Goal: Task Accomplishment & Management: Manage account settings

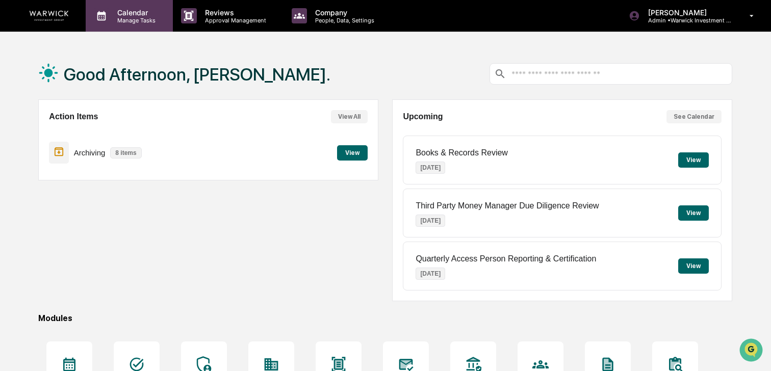
click at [122, 15] on p "Calendar" at bounding box center [135, 12] width 52 height 9
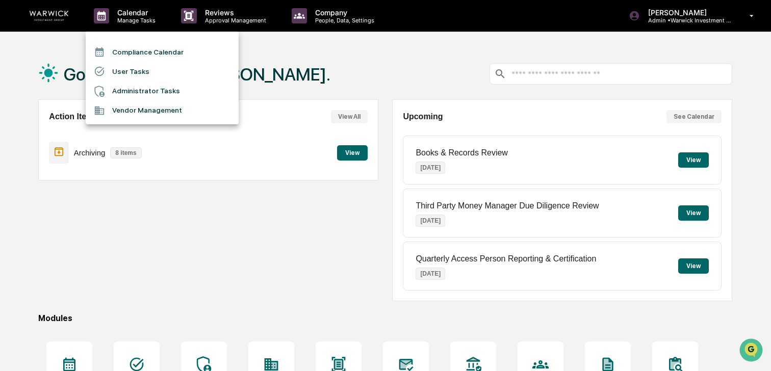
click at [150, 89] on li "Administrator Tasks" at bounding box center [162, 91] width 153 height 19
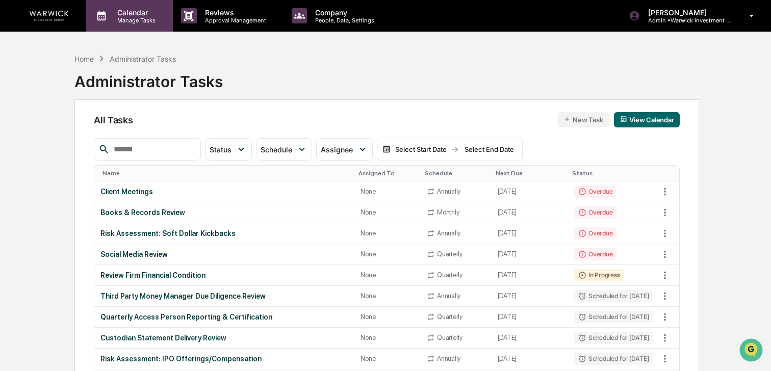
click at [123, 7] on div "Calendar Manage Tasks" at bounding box center [129, 16] width 87 height 32
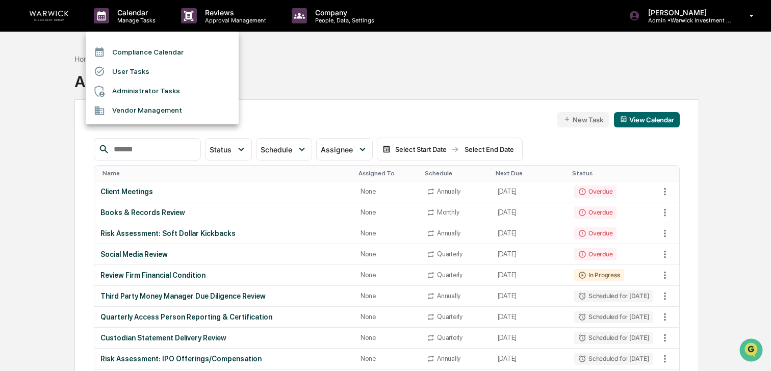
click at [137, 69] on li "User Tasks" at bounding box center [162, 71] width 153 height 19
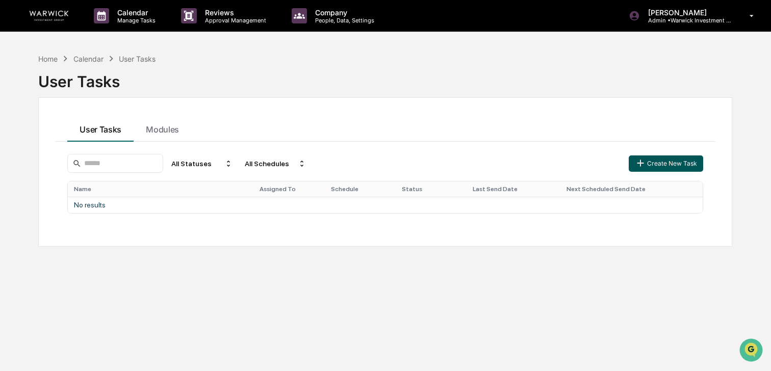
click at [639, 168] on icon "button" at bounding box center [640, 163] width 11 height 11
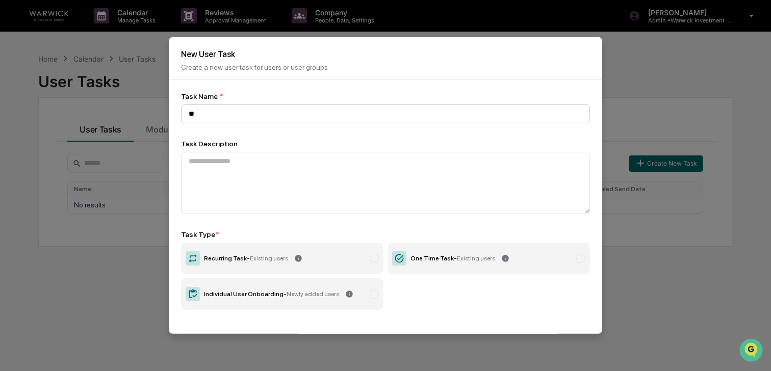
type input "*"
type input "**********"
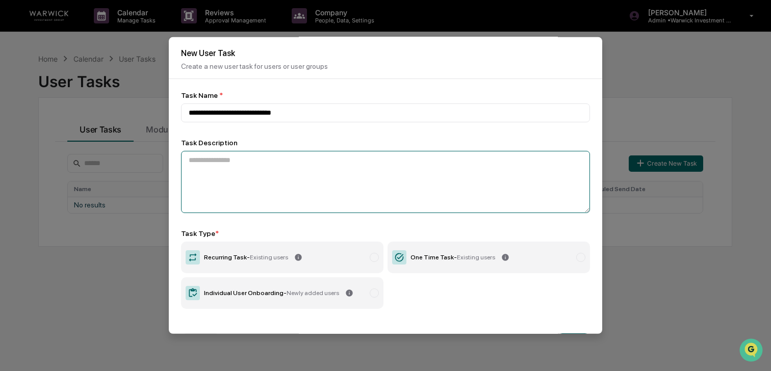
scroll to position [1, 0]
click at [350, 158] on textarea at bounding box center [385, 182] width 409 height 62
type textarea "*"
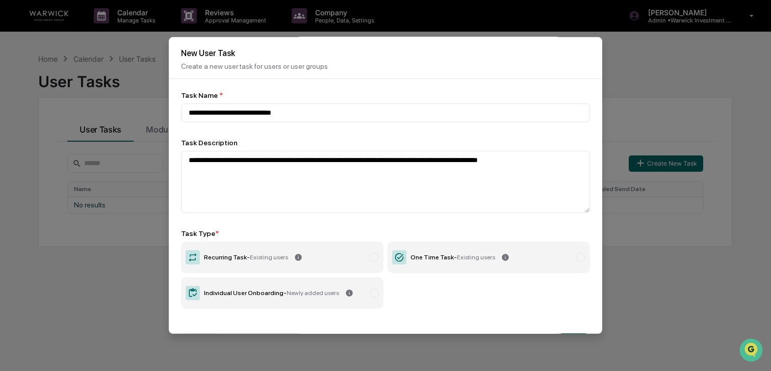
click at [428, 257] on div "One Time Task - Existing users" at bounding box center [453, 257] width 85 height 7
click at [279, 296] on div "Individual User Onboarding - Newly added users" at bounding box center [271, 293] width 135 height 7
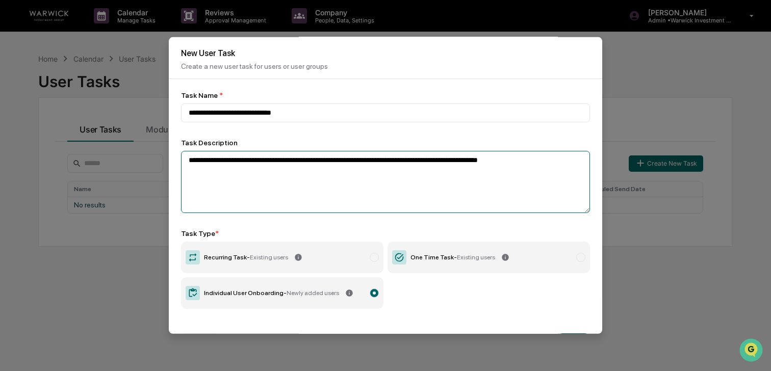
click at [577, 165] on textarea "**********" at bounding box center [385, 182] width 409 height 62
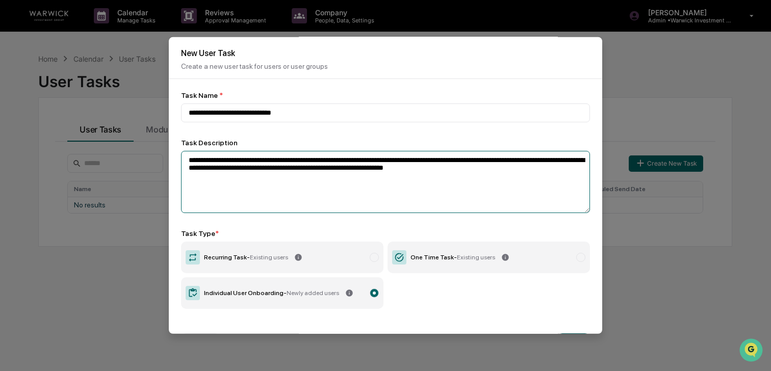
scroll to position [34, 0]
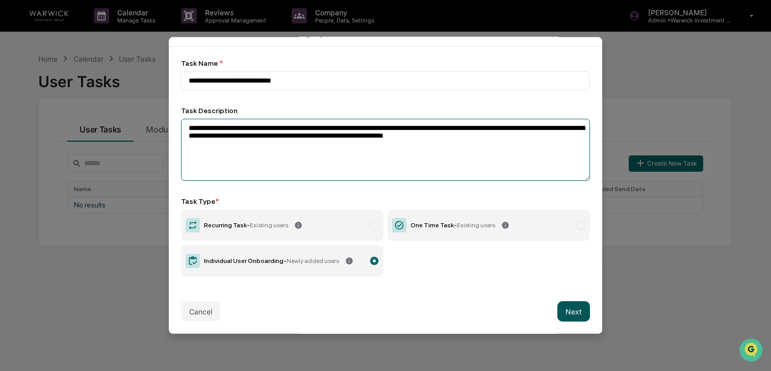
type textarea "**********"
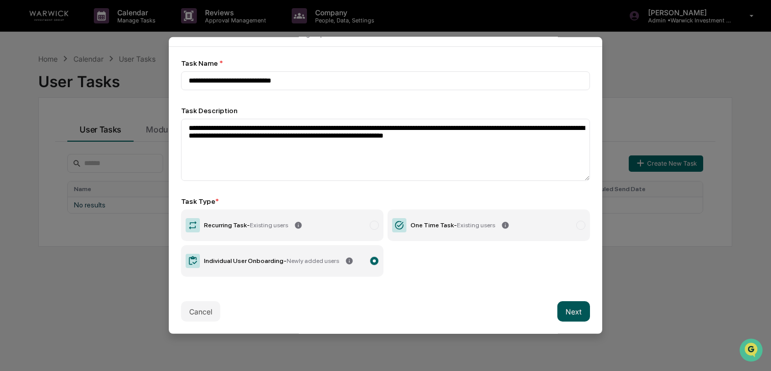
click at [578, 313] on button "Next" at bounding box center [574, 312] width 33 height 20
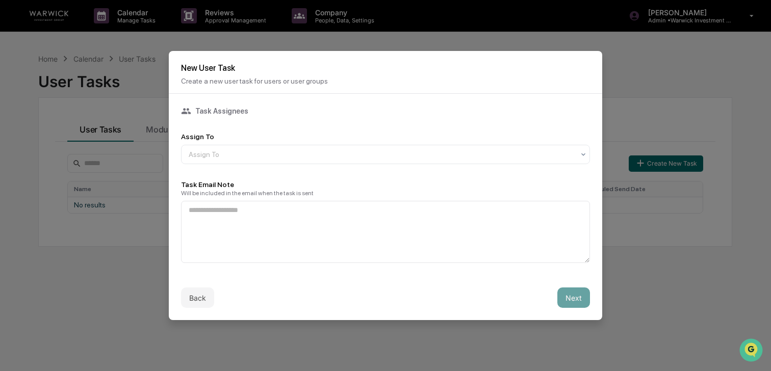
scroll to position [0, 0]
click at [283, 158] on div at bounding box center [382, 154] width 386 height 10
click at [287, 156] on div at bounding box center [382, 154] width 386 height 10
click at [290, 129] on div "Task Assignees Assign To Assign To Task Email Note Will be included in the emai…" at bounding box center [385, 184] width 409 height 157
drag, startPoint x: 238, startPoint y: 108, endPoint x: 215, endPoint y: 110, distance: 23.0
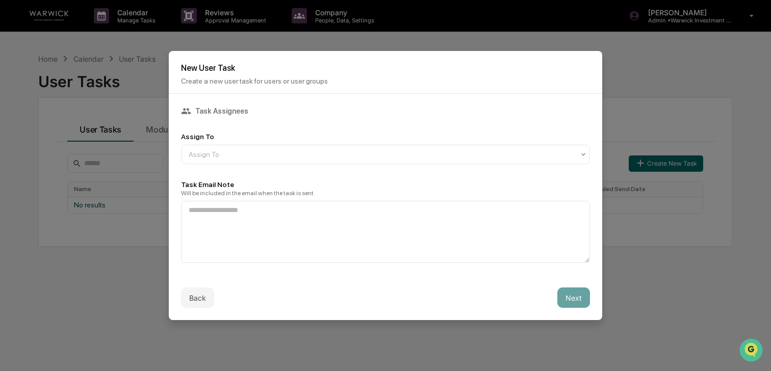
click at [238, 109] on div "Task Assignees" at bounding box center [385, 111] width 409 height 10
click at [284, 155] on div at bounding box center [382, 154] width 386 height 10
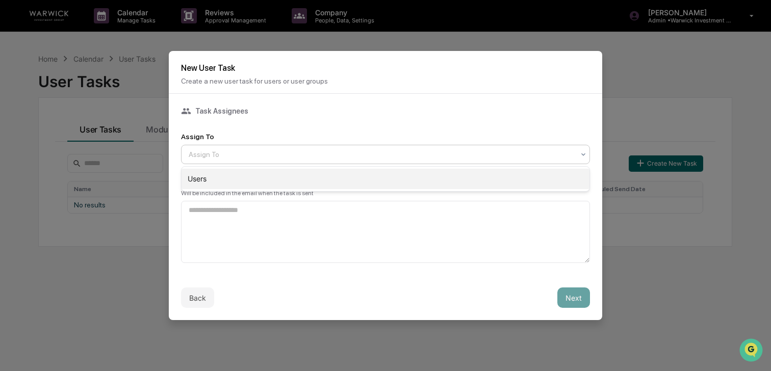
click at [245, 173] on div "Users" at bounding box center [386, 179] width 408 height 20
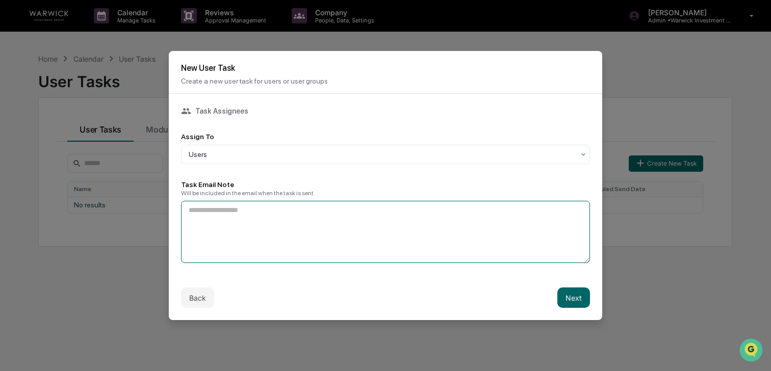
click at [253, 214] on textarea at bounding box center [385, 232] width 409 height 62
drag, startPoint x: 399, startPoint y: 213, endPoint x: 429, endPoint y: 225, distance: 31.4
click at [399, 213] on textarea "**********" at bounding box center [385, 232] width 409 height 62
click at [463, 211] on textarea "**********" at bounding box center [385, 232] width 409 height 62
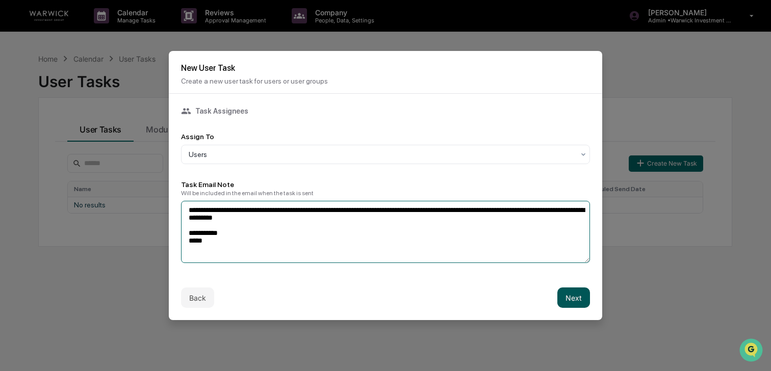
type textarea "**********"
click at [579, 297] on button "Next" at bounding box center [574, 298] width 33 height 20
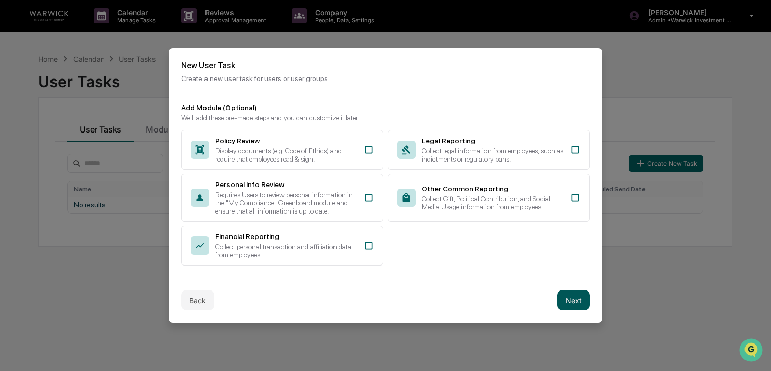
click at [580, 311] on button "Next" at bounding box center [574, 300] width 33 height 20
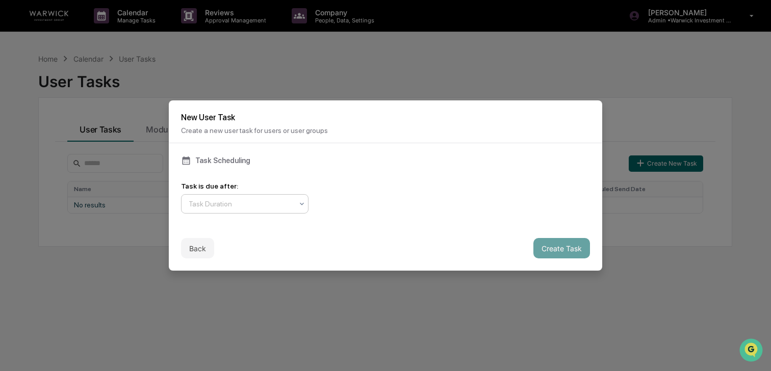
click at [253, 201] on div at bounding box center [241, 204] width 104 height 10
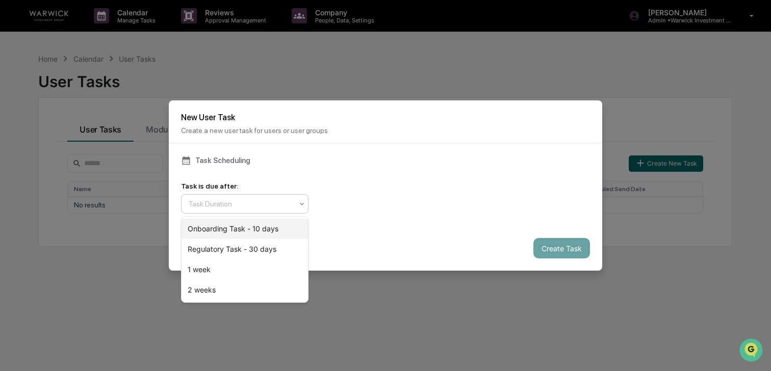
click at [253, 228] on div "Onboarding Task - 10 days" at bounding box center [245, 229] width 127 height 20
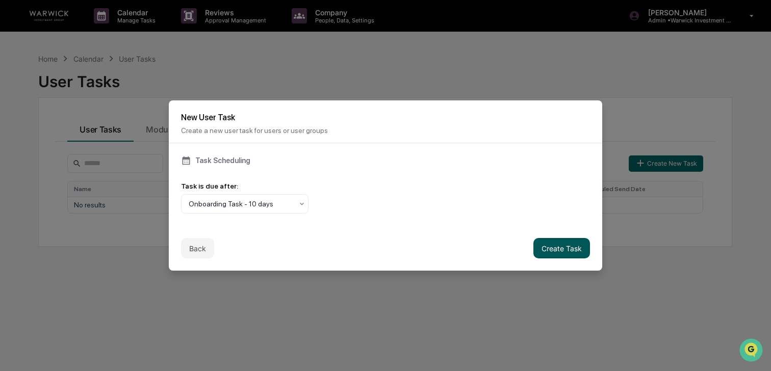
click at [550, 247] on button "Create Task" at bounding box center [562, 248] width 57 height 20
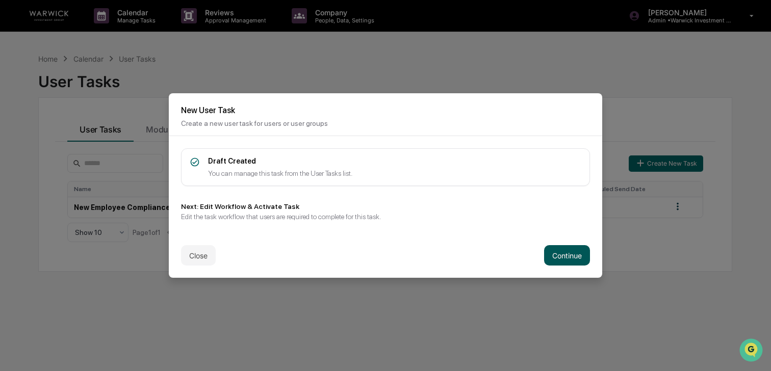
click at [567, 260] on button "Continue" at bounding box center [567, 255] width 46 height 20
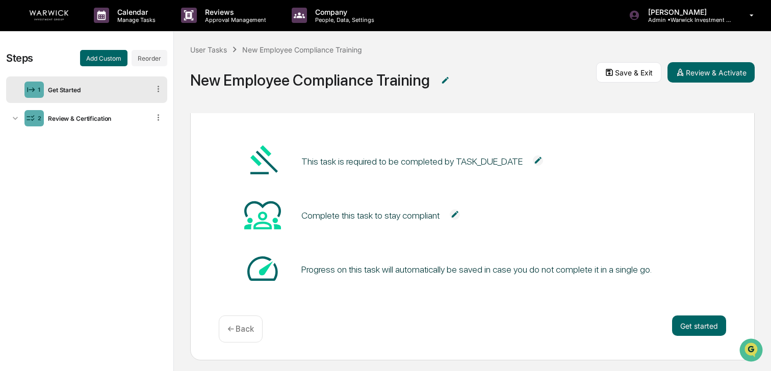
scroll to position [64, 0]
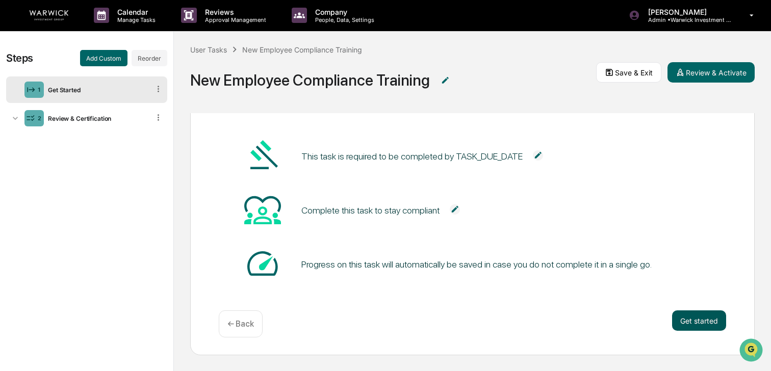
click at [694, 321] on button "Get started" at bounding box center [699, 321] width 54 height 20
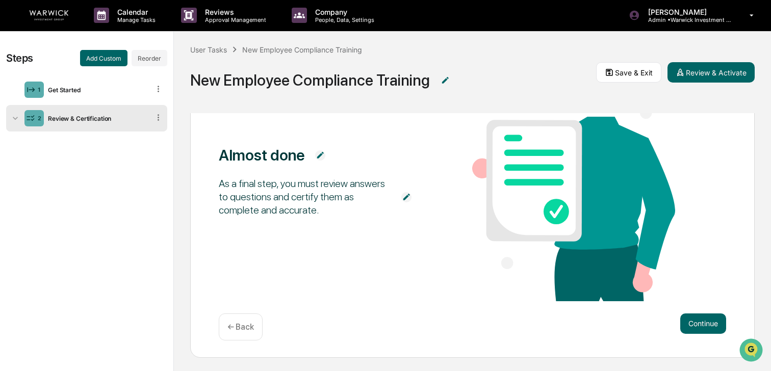
scroll to position [97, 0]
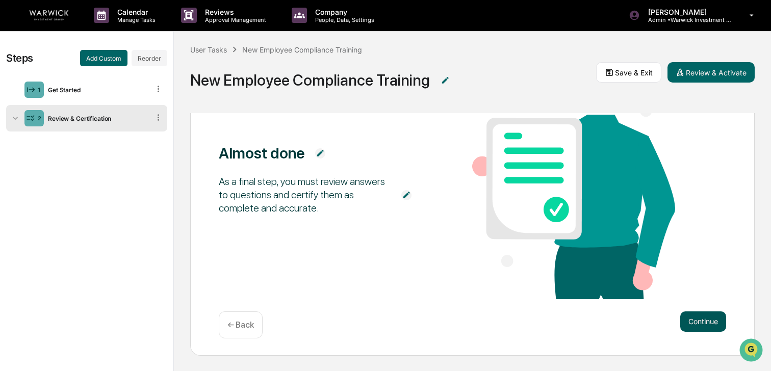
click at [701, 321] on button "Continue" at bounding box center [704, 322] width 46 height 20
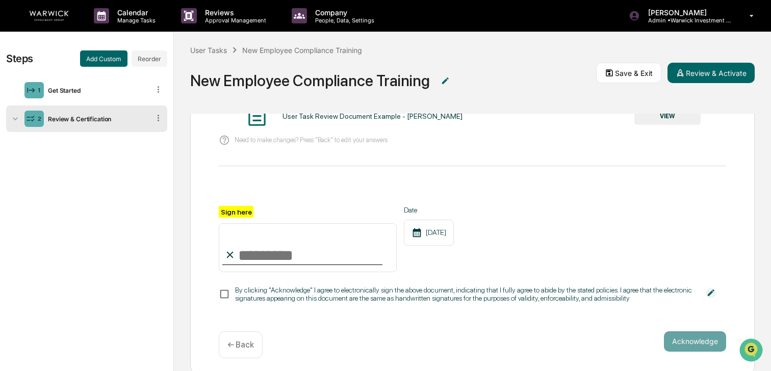
scroll to position [101, 0]
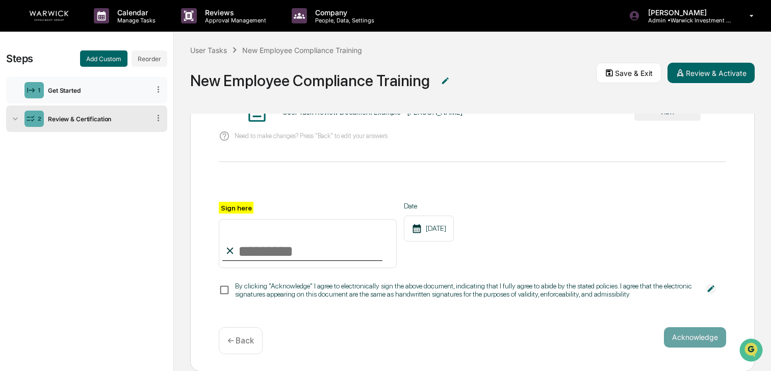
click at [115, 91] on div "Get Started" at bounding box center [97, 91] width 106 height 8
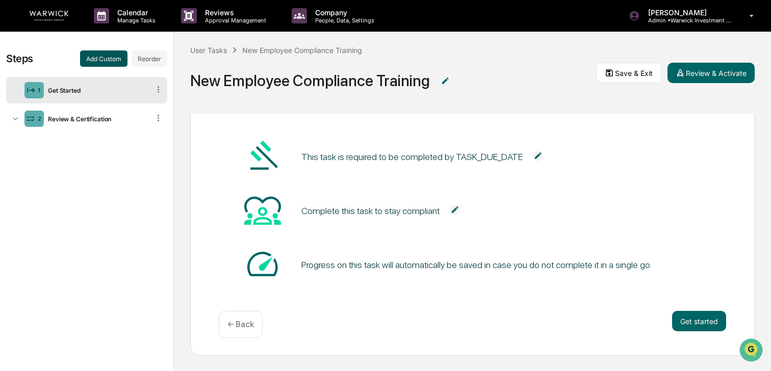
click at [118, 62] on button "Add Custom" at bounding box center [103, 59] width 47 height 16
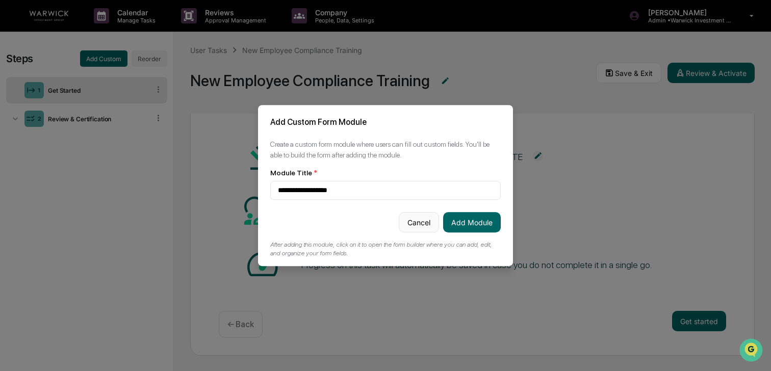
type input "**********"
drag, startPoint x: 430, startPoint y: 216, endPoint x: 444, endPoint y: 217, distance: 14.4
click at [431, 216] on button "Cancel" at bounding box center [419, 222] width 40 height 20
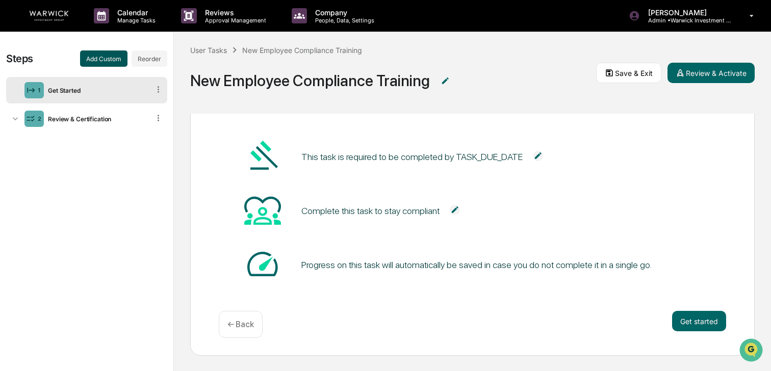
click at [97, 57] on button "Add Custom" at bounding box center [103, 59] width 47 height 16
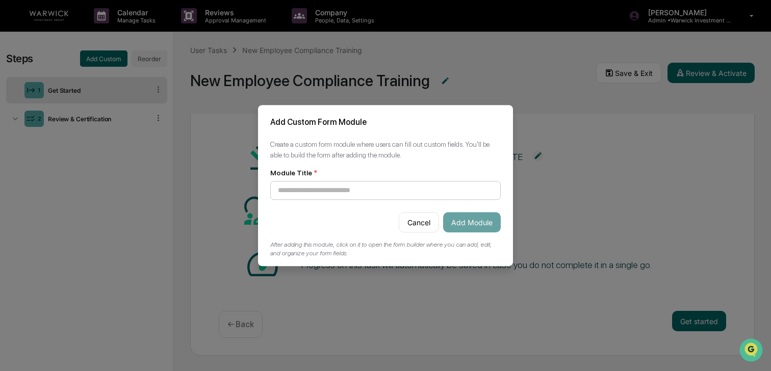
click at [379, 188] on input at bounding box center [385, 190] width 231 height 19
type input "**********"
click at [455, 223] on button "Add Module" at bounding box center [472, 222] width 58 height 20
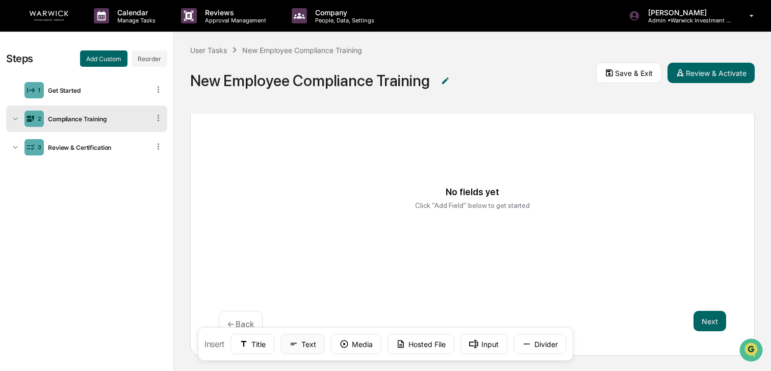
click at [302, 347] on button "Text" at bounding box center [303, 344] width 44 height 20
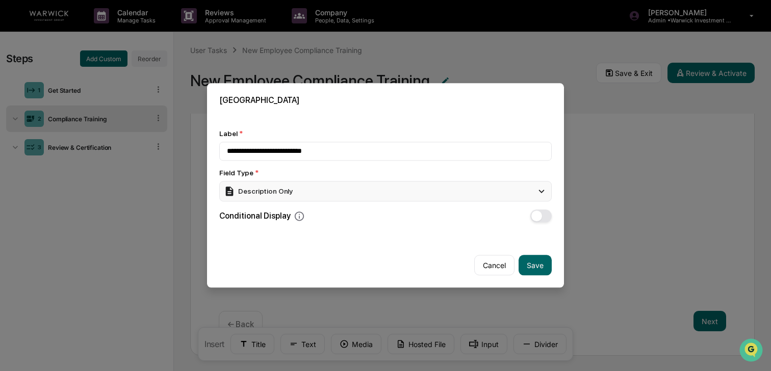
type input "**********"
click at [544, 193] on icon at bounding box center [541, 191] width 11 height 11
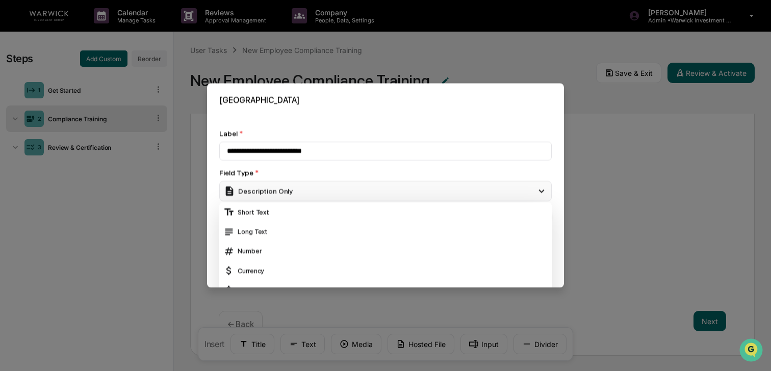
click at [544, 193] on icon at bounding box center [541, 191] width 11 height 11
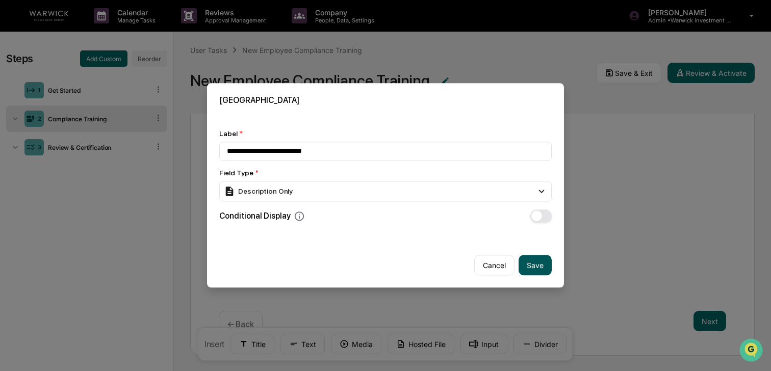
click at [543, 267] on button "Save" at bounding box center [535, 266] width 33 height 20
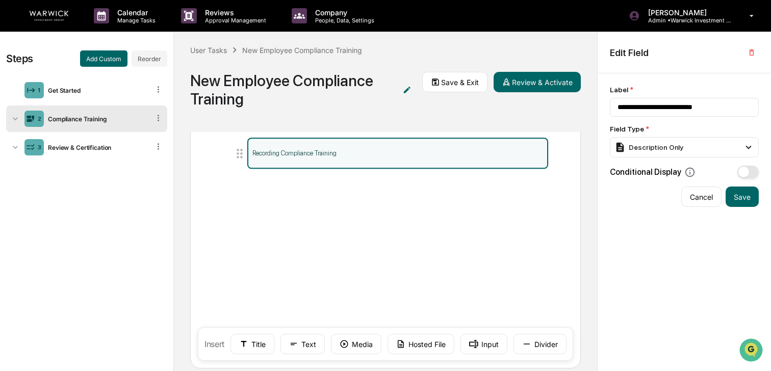
drag, startPoint x: 247, startPoint y: 180, endPoint x: 217, endPoint y: 153, distance: 39.7
click at [217, 153] on div "Compliance Training Recording Compliance Training Next ← Back" at bounding box center [385, 229] width 391 height 280
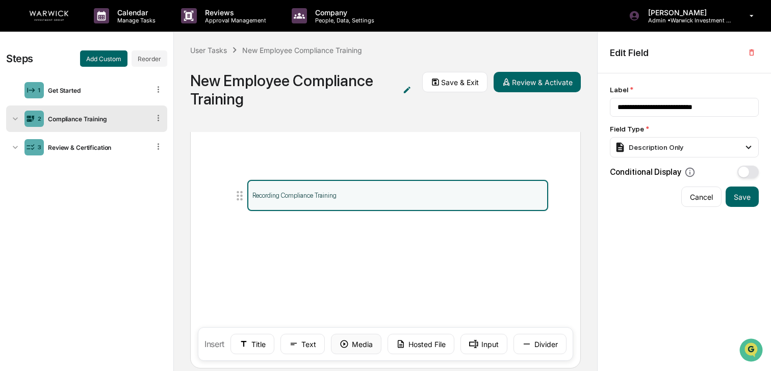
click at [355, 346] on button "Media" at bounding box center [356, 344] width 51 height 20
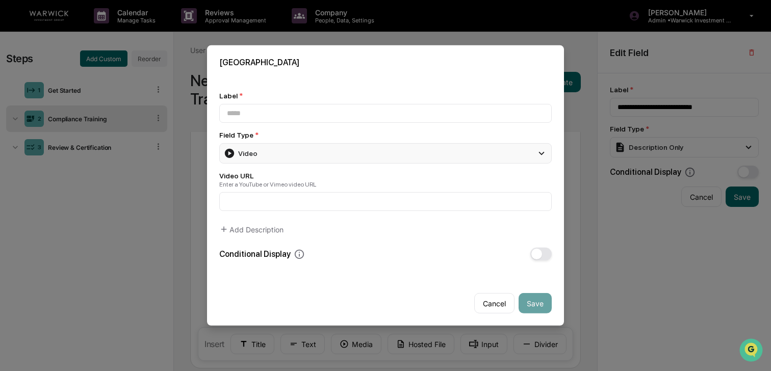
click at [311, 156] on div "Video" at bounding box center [385, 153] width 333 height 20
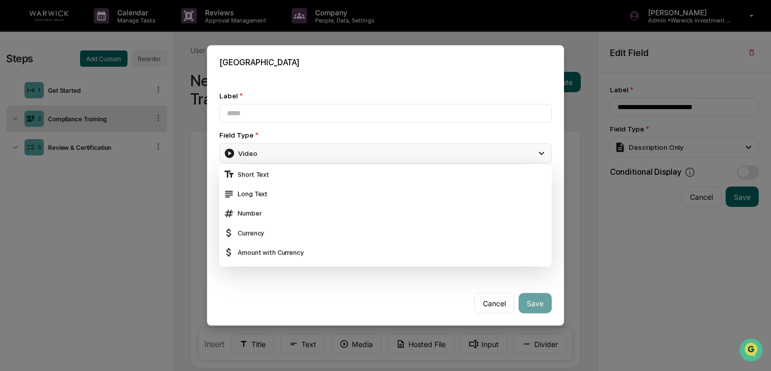
click at [311, 156] on div "Video" at bounding box center [385, 153] width 333 height 20
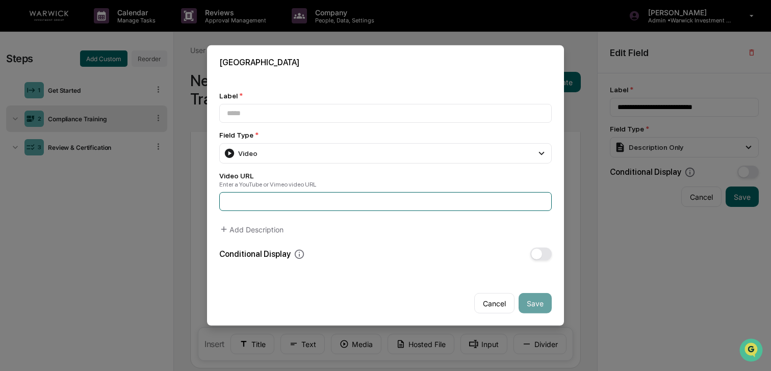
click at [281, 204] on input at bounding box center [385, 201] width 333 height 19
paste input "**********"
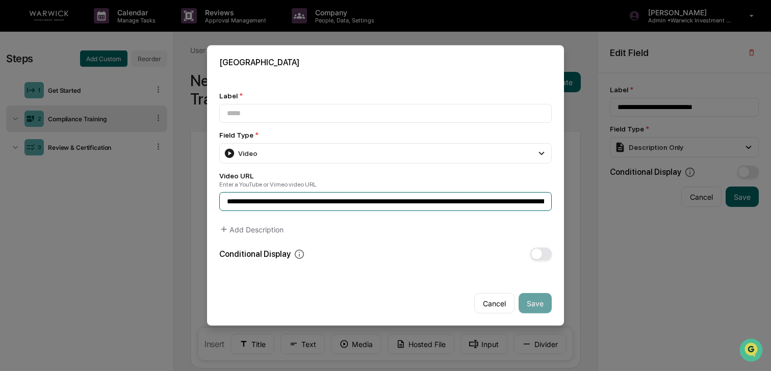
scroll to position [0, 753]
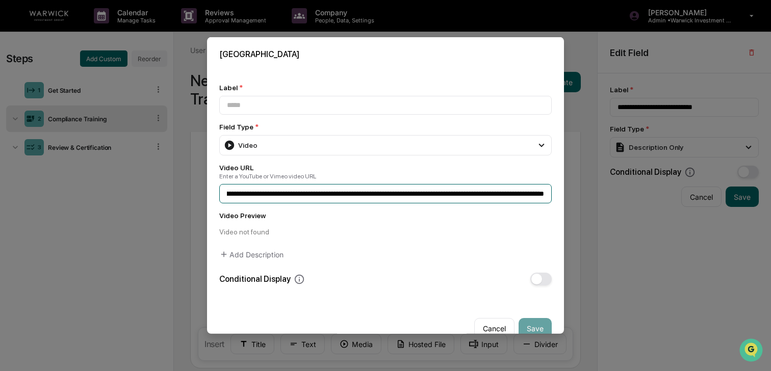
type input "**********"
click at [262, 235] on div "Video not found" at bounding box center [385, 232] width 333 height 8
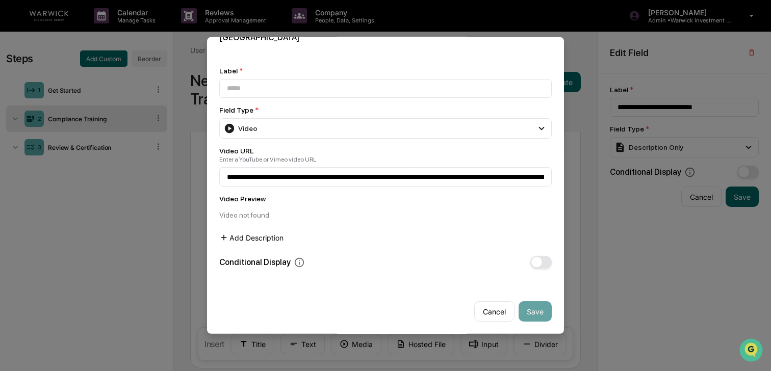
click at [261, 236] on button "Add Description" at bounding box center [251, 238] width 64 height 20
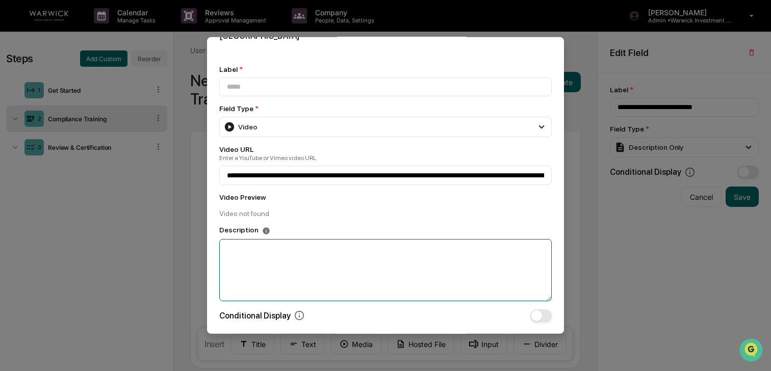
click at [254, 249] on textarea at bounding box center [385, 270] width 333 height 62
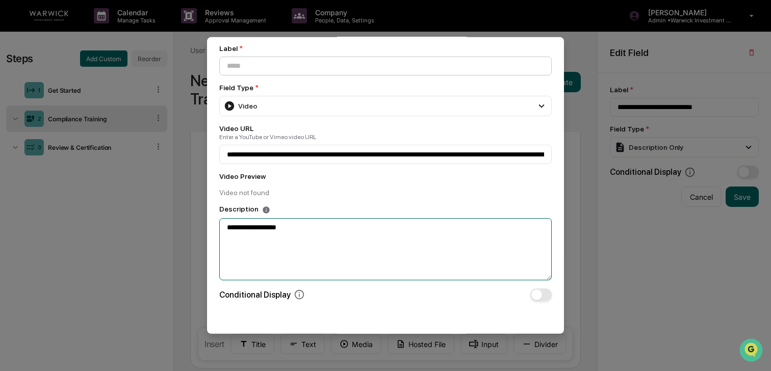
type textarea "**********"
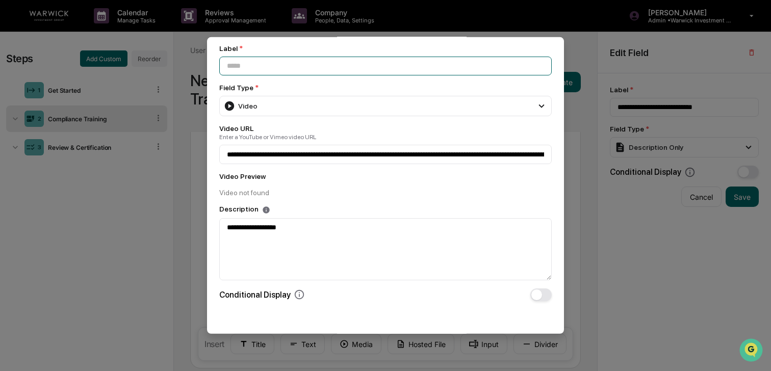
click at [268, 59] on input at bounding box center [385, 66] width 333 height 19
type input "*"
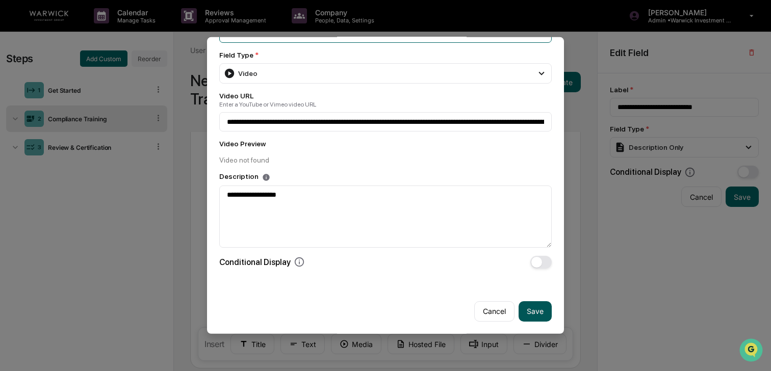
type input "**********"
click at [530, 310] on button "Save" at bounding box center [535, 311] width 33 height 20
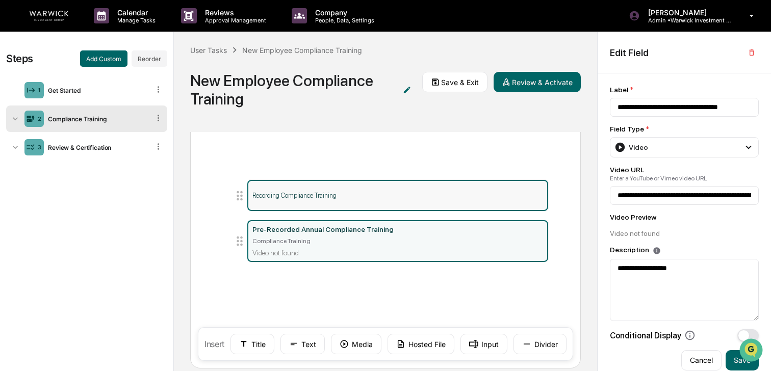
click at [313, 197] on p "Recording Compliance Training" at bounding box center [398, 196] width 290 height 8
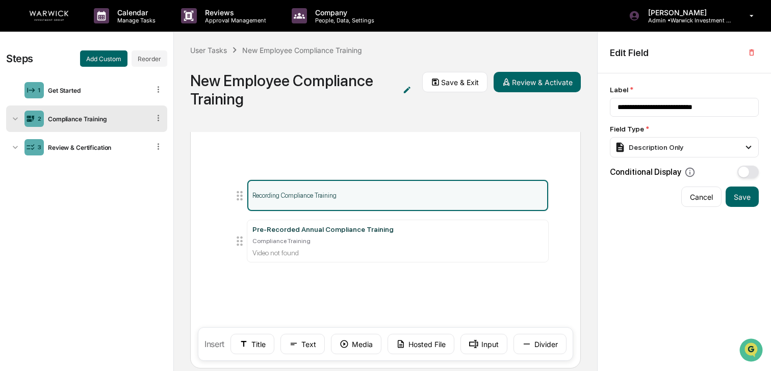
click at [241, 195] on icon at bounding box center [240, 196] width 6 height 10
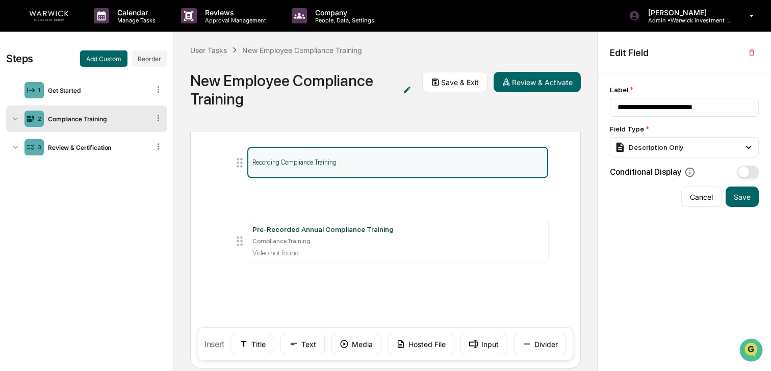
drag, startPoint x: 239, startPoint y: 195, endPoint x: 256, endPoint y: 163, distance: 36.1
click at [256, 163] on li "Recording Compliance Training" at bounding box center [391, 163] width 316 height 32
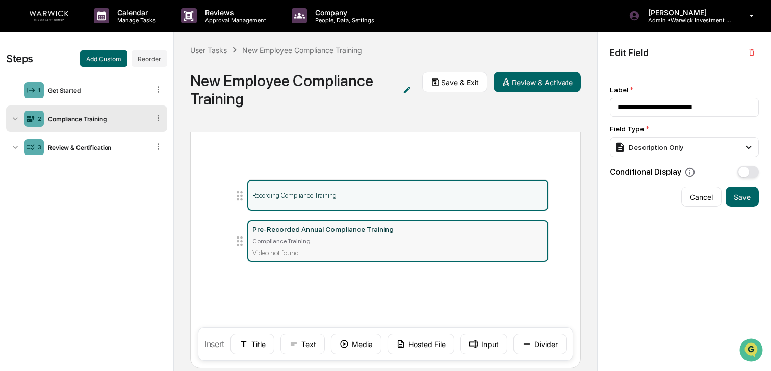
click at [387, 228] on div "Pre-Recorded Annual Compliance Training" at bounding box center [398, 229] width 290 height 8
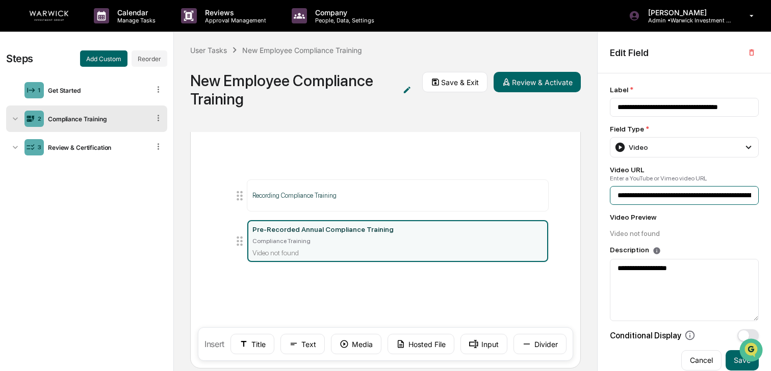
click at [633, 194] on input "**********" at bounding box center [684, 195] width 149 height 19
click at [340, 243] on div "Compliance Training" at bounding box center [398, 241] width 290 height 7
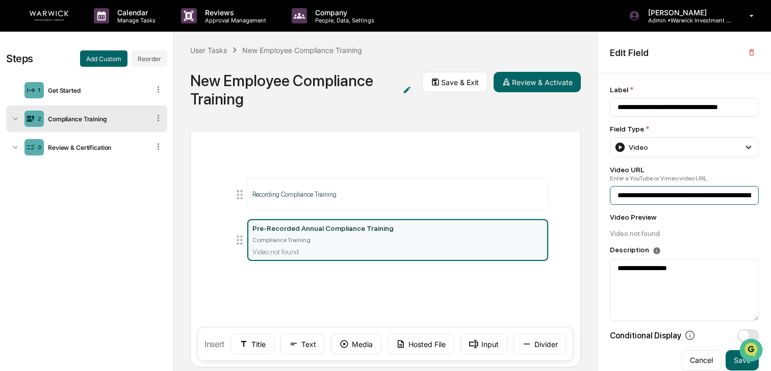
click at [628, 204] on input "**********" at bounding box center [684, 195] width 149 height 19
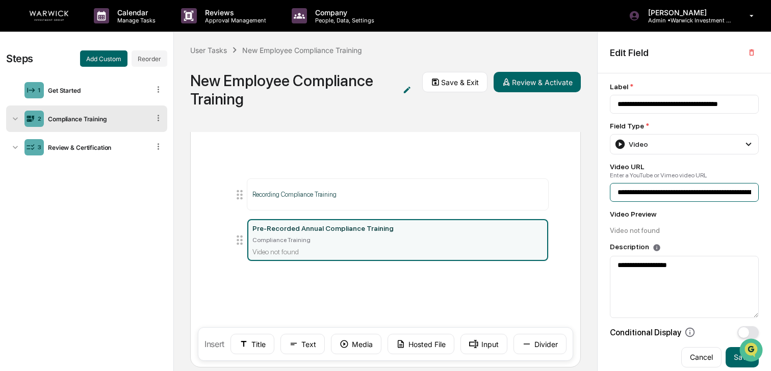
scroll to position [13, 0]
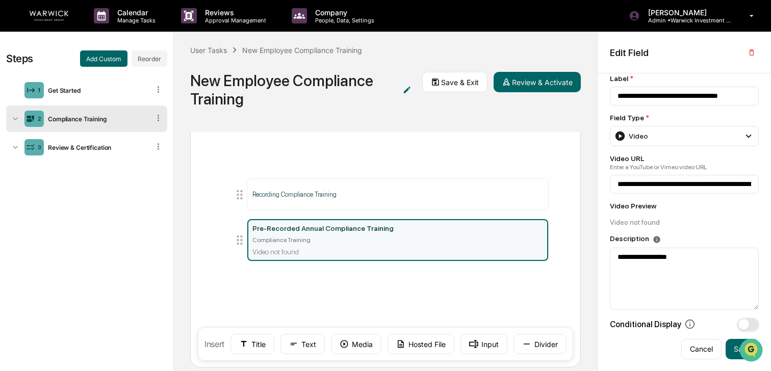
click at [745, 238] on div "Description" at bounding box center [684, 239] width 149 height 9
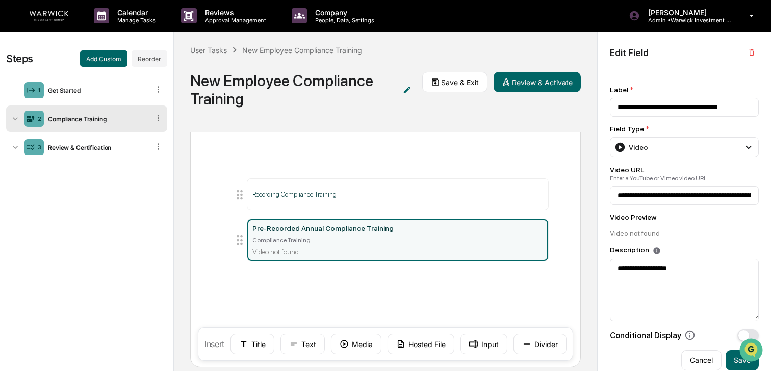
click at [363, 176] on div "Recording Compliance Training Pre-Recorded Annual Compliance Training Complianc…" at bounding box center [385, 229] width 350 height 127
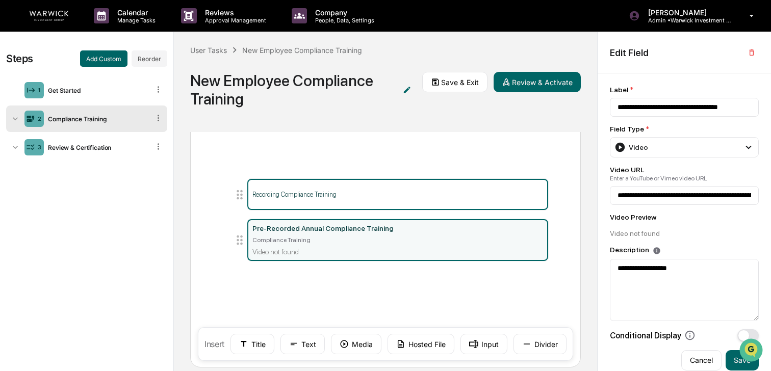
drag, startPoint x: 372, startPoint y: 190, endPoint x: 491, endPoint y: 155, distance: 124.6
click at [372, 191] on p "Recording Compliance Training" at bounding box center [398, 195] width 290 height 8
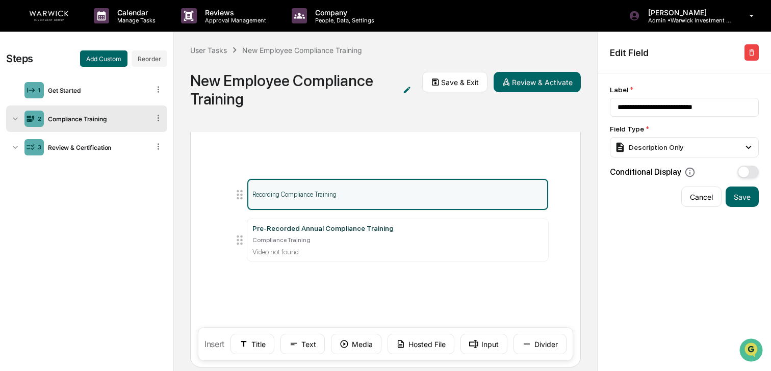
click at [754, 57] on button "button" at bounding box center [752, 52] width 14 height 16
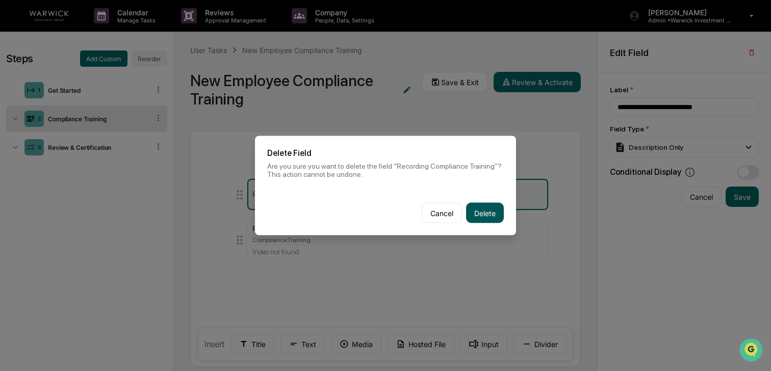
click at [482, 217] on button "Delete" at bounding box center [485, 213] width 38 height 20
type input "**********"
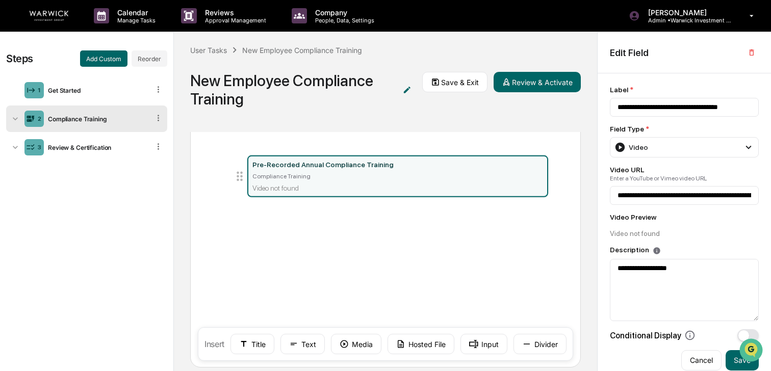
drag, startPoint x: 239, startPoint y: 200, endPoint x: 205, endPoint y: 179, distance: 41.0
click at [205, 179] on div "Compliance Training Pre-Recorded Annual Compliance Training Compliance Training…" at bounding box center [385, 228] width 391 height 280
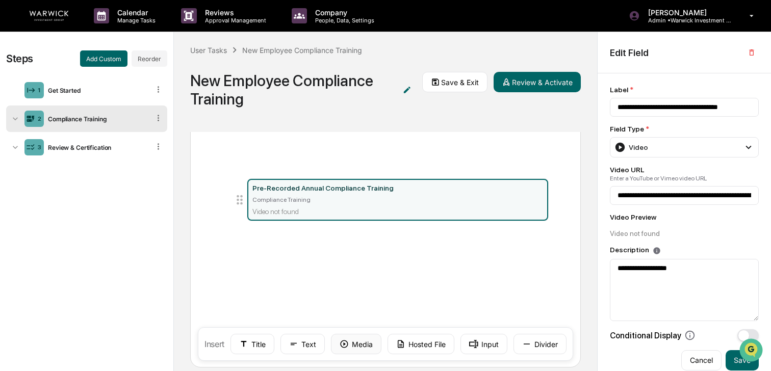
click at [350, 345] on button "Media" at bounding box center [356, 344] width 51 height 20
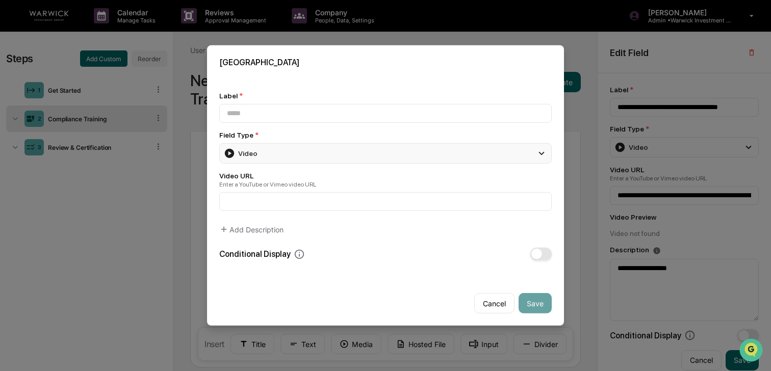
click at [392, 156] on div "Video" at bounding box center [385, 153] width 333 height 20
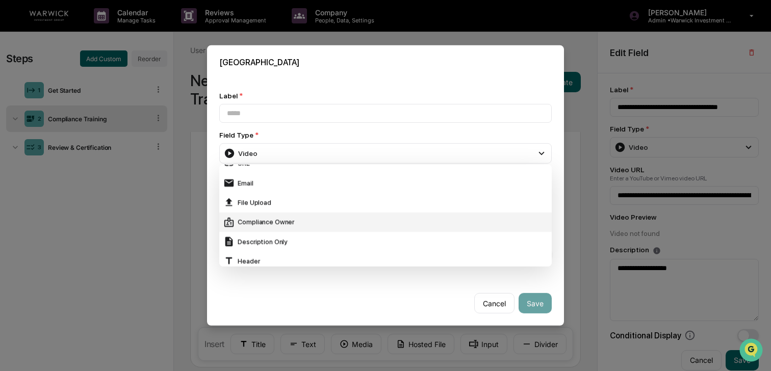
scroll to position [187, 0]
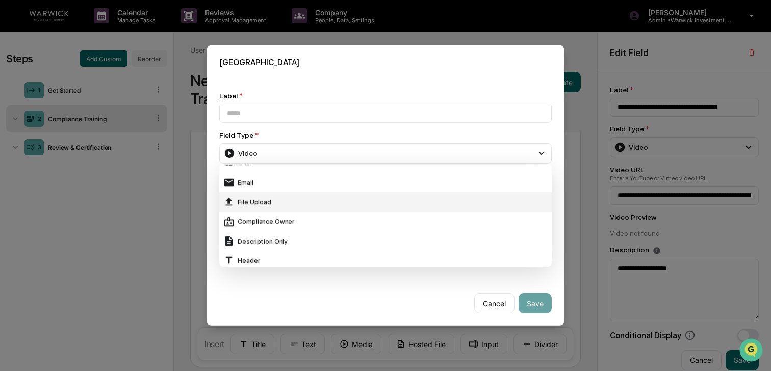
click at [297, 202] on div "File Upload" at bounding box center [385, 201] width 324 height 11
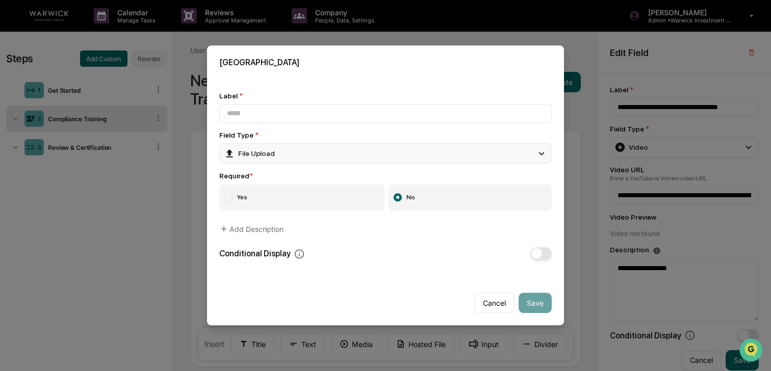
click at [298, 158] on div "File Upload" at bounding box center [385, 153] width 333 height 20
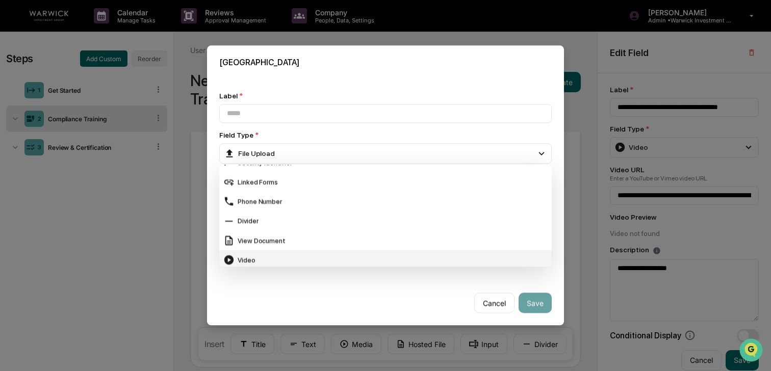
scroll to position [392, 0]
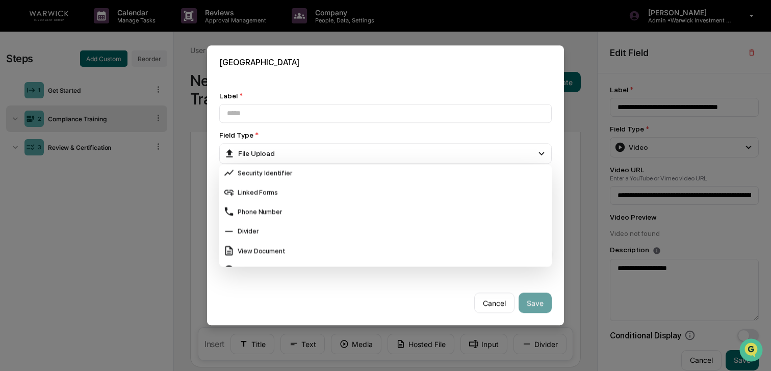
drag, startPoint x: 477, startPoint y: 311, endPoint x: 466, endPoint y: 311, distance: 10.2
click at [476, 311] on button "Cancel" at bounding box center [494, 303] width 40 height 20
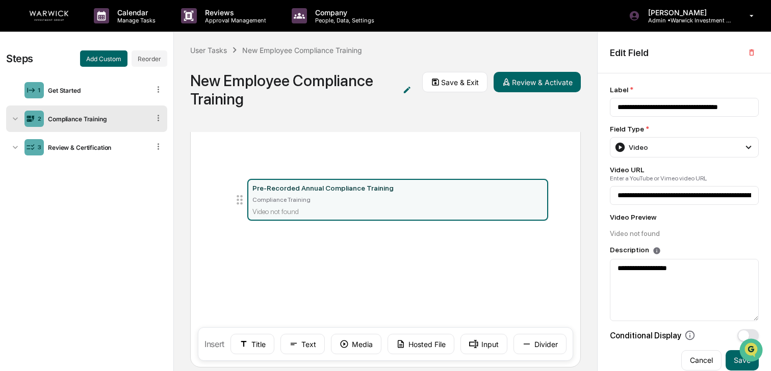
click at [399, 212] on div "Video not found" at bounding box center [398, 212] width 290 height 8
click at [749, 48] on icon "button" at bounding box center [752, 52] width 8 height 8
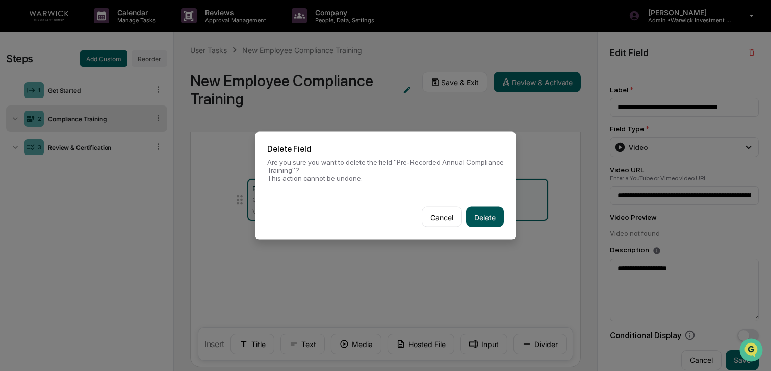
click at [497, 211] on button "Delete" at bounding box center [485, 217] width 38 height 20
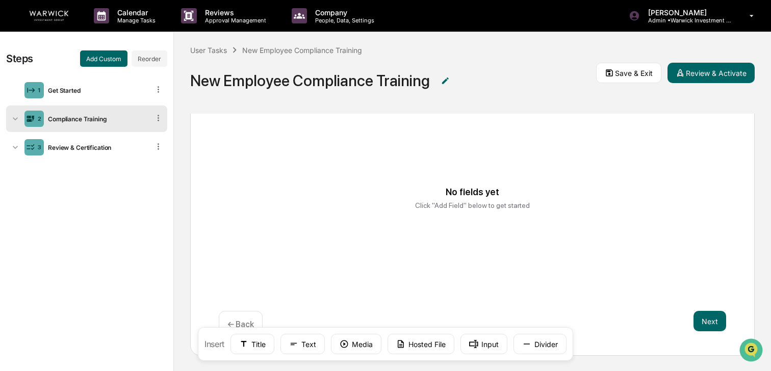
click at [494, 187] on div "No fields yet" at bounding box center [473, 192] width 54 height 11
click at [344, 347] on icon at bounding box center [345, 345] width 8 height 8
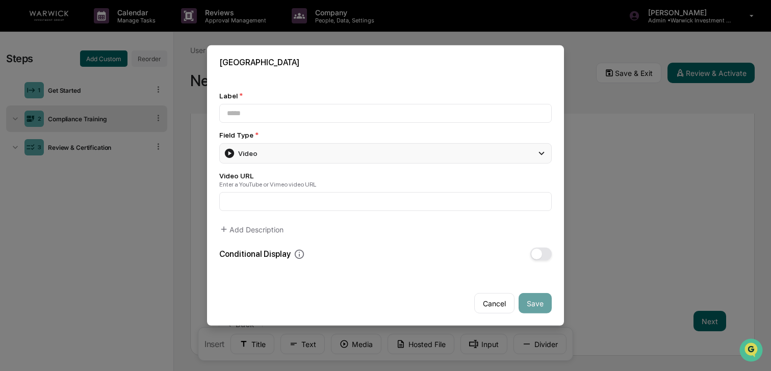
click at [287, 157] on div "Video" at bounding box center [385, 153] width 333 height 20
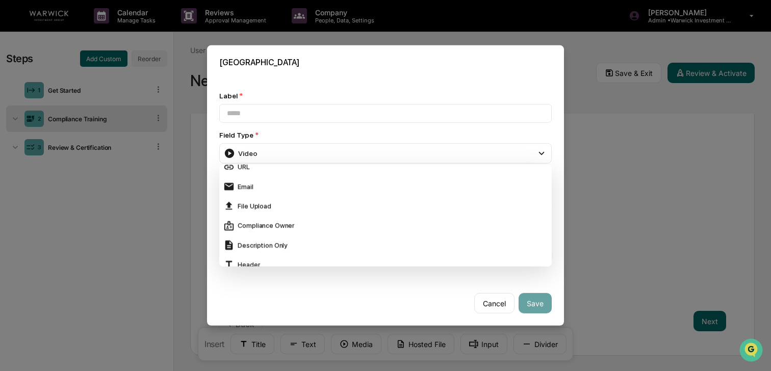
scroll to position [188, 0]
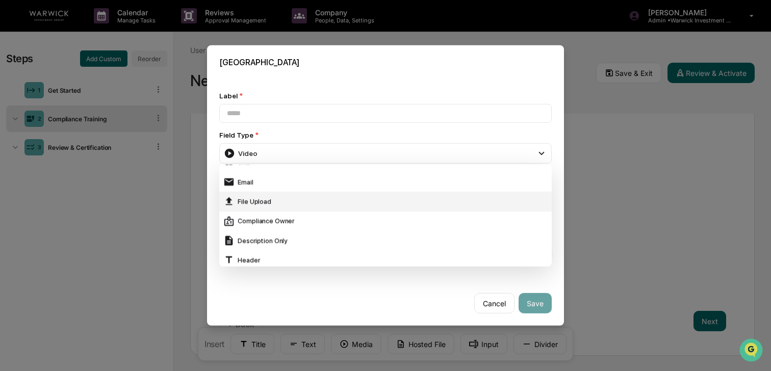
click at [245, 198] on div "File Upload" at bounding box center [385, 201] width 324 height 11
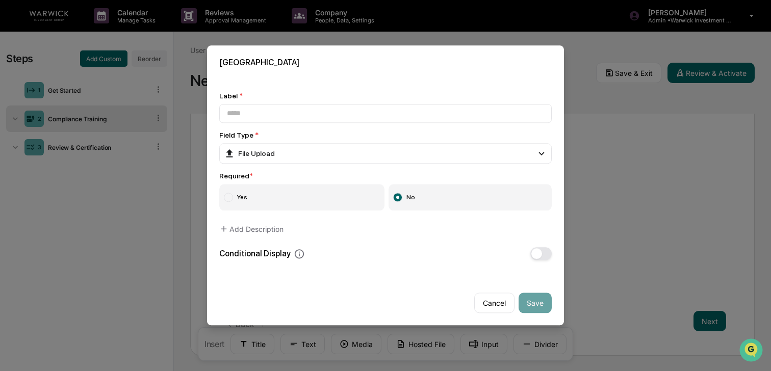
click at [266, 200] on label "Yes" at bounding box center [301, 198] width 165 height 27
click at [256, 225] on button "Add Description" at bounding box center [251, 229] width 64 height 20
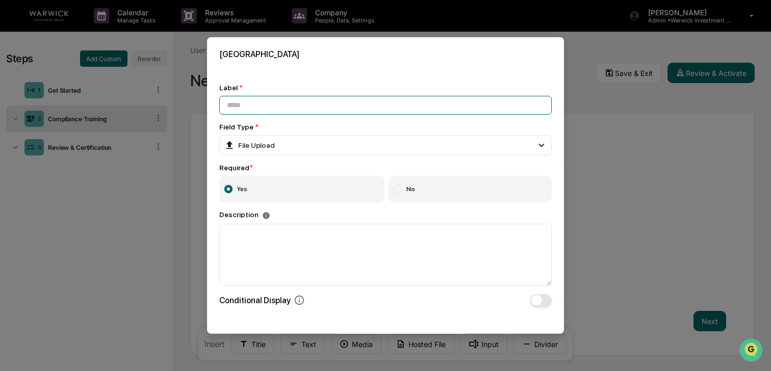
click at [282, 107] on input at bounding box center [385, 105] width 333 height 19
type input "**********"
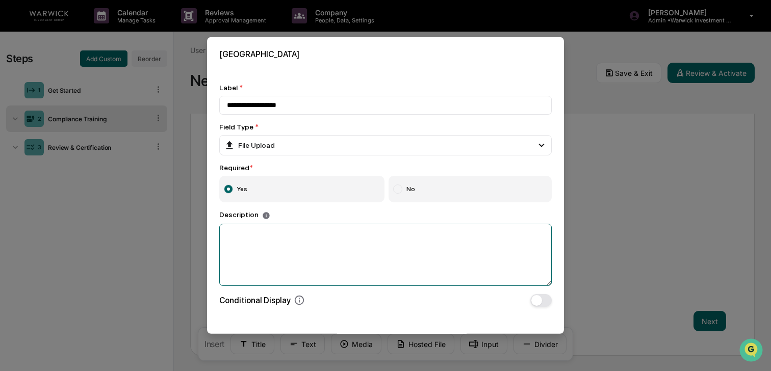
click at [357, 241] on textarea at bounding box center [385, 254] width 333 height 62
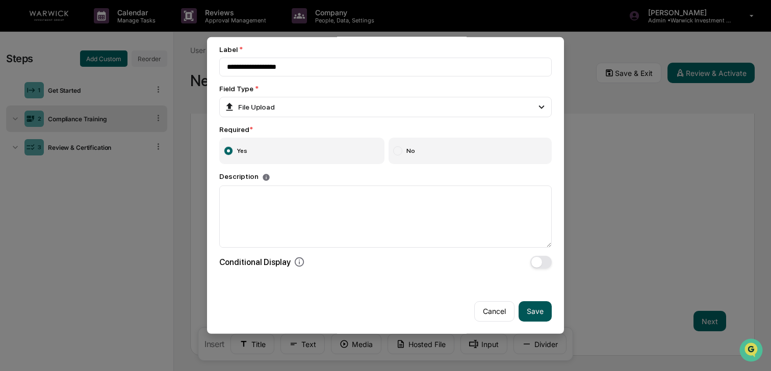
click at [536, 308] on button "Save" at bounding box center [535, 311] width 33 height 20
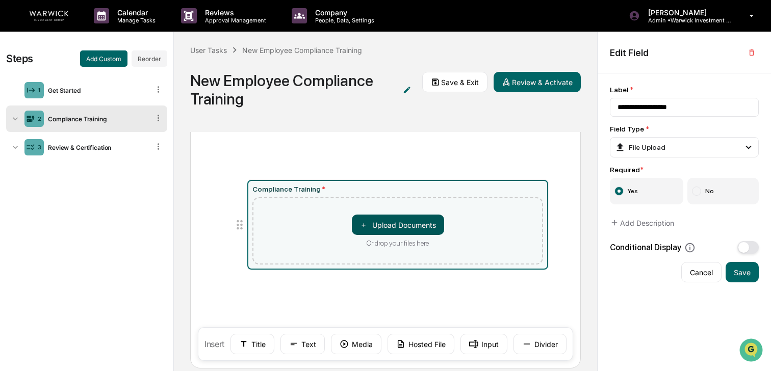
click at [408, 227] on button "＋ Upload Documents" at bounding box center [398, 225] width 92 height 20
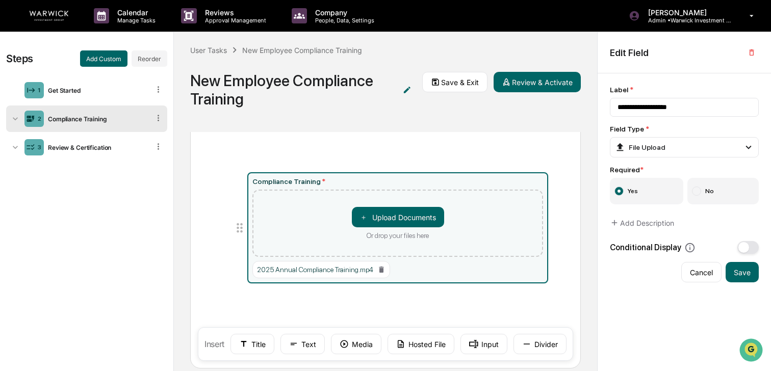
click at [305, 300] on div "Compliance Training * ＋ Upload Documents Or drop your files here 2025 Annual Co…" at bounding box center [385, 231] width 350 height 142
click at [449, 82] on button "Save & Exit" at bounding box center [454, 82] width 65 height 20
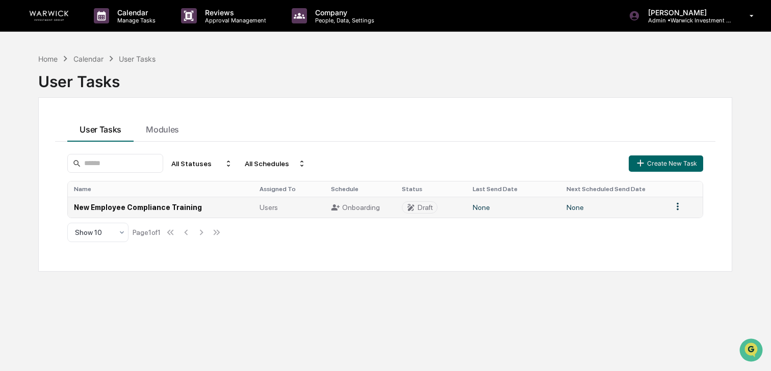
click at [192, 213] on td "New Employee Compliance Training" at bounding box center [161, 207] width 186 height 21
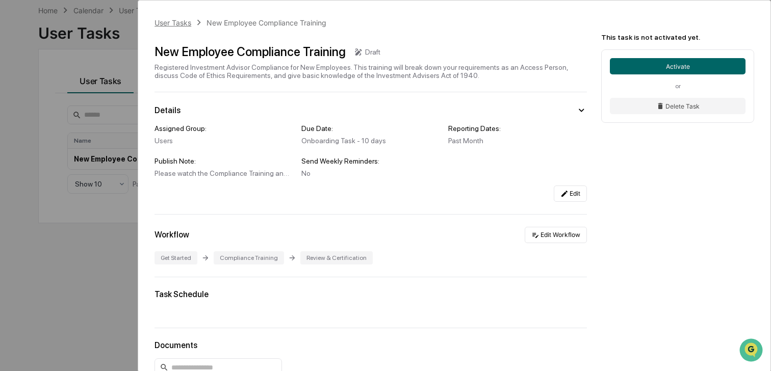
click at [170, 23] on div "User Tasks" at bounding box center [173, 22] width 37 height 9
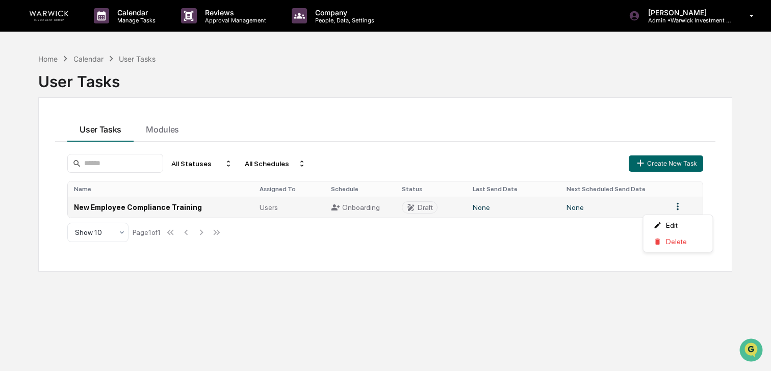
click at [681, 208] on html "Calendar Manage Tasks Reviews Approval Management Company People, Data, Setting…" at bounding box center [385, 185] width 771 height 371
click at [676, 228] on div "Edit" at bounding box center [678, 225] width 65 height 16
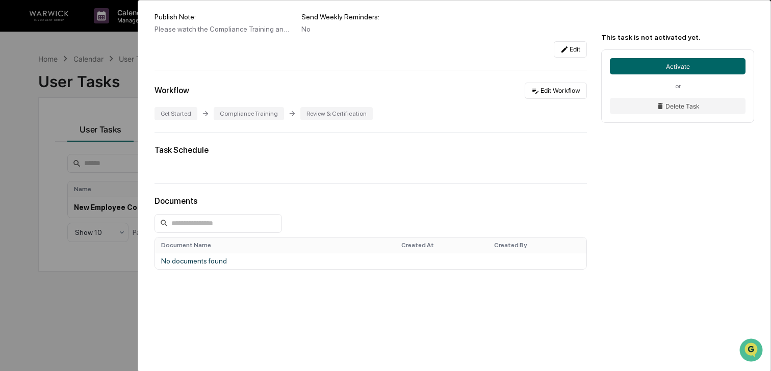
scroll to position [150, 0]
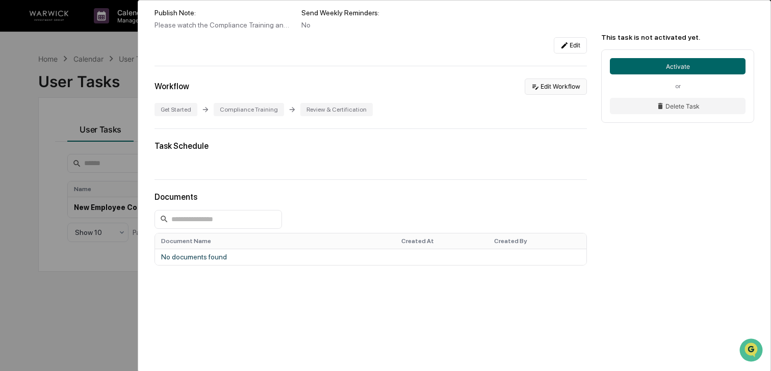
click at [557, 80] on button "Edit Workflow" at bounding box center [556, 87] width 62 height 16
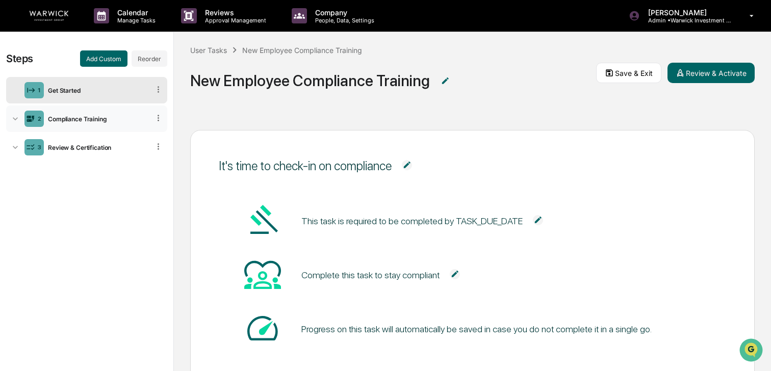
click at [98, 118] on div "Compliance Training" at bounding box center [97, 119] width 106 height 8
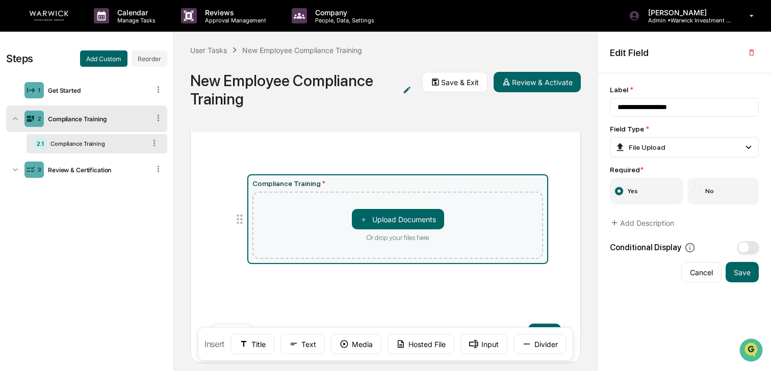
scroll to position [69, 0]
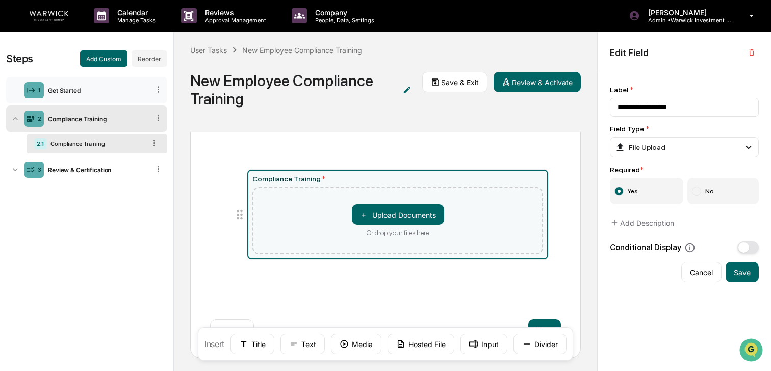
click at [91, 92] on div "Get Started" at bounding box center [97, 91] width 106 height 8
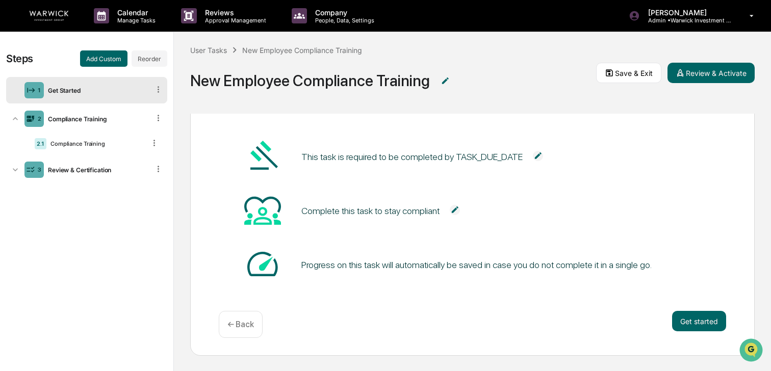
scroll to position [64, 0]
click at [91, 114] on div "2 Compliance Training" at bounding box center [86, 119] width 161 height 27
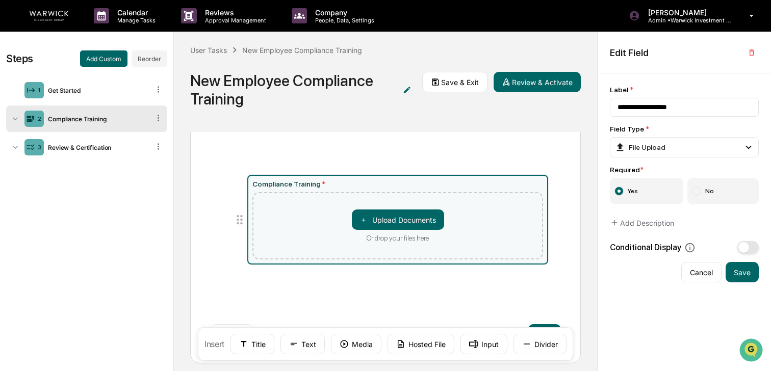
scroll to position [59, 0]
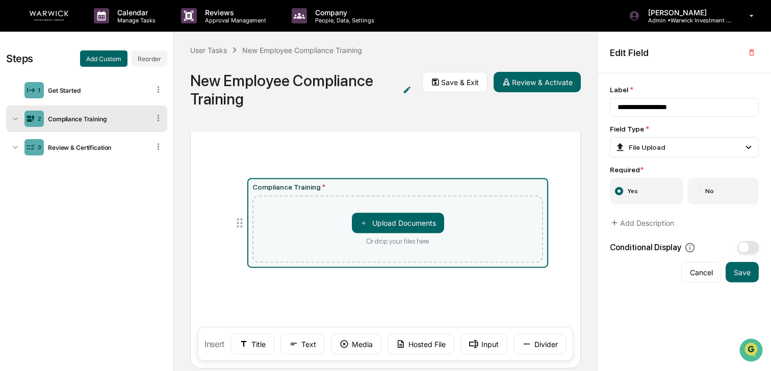
click at [319, 218] on div "＋ Upload Documents Or drop your files here" at bounding box center [398, 229] width 290 height 67
